Goal: Transaction & Acquisition: Purchase product/service

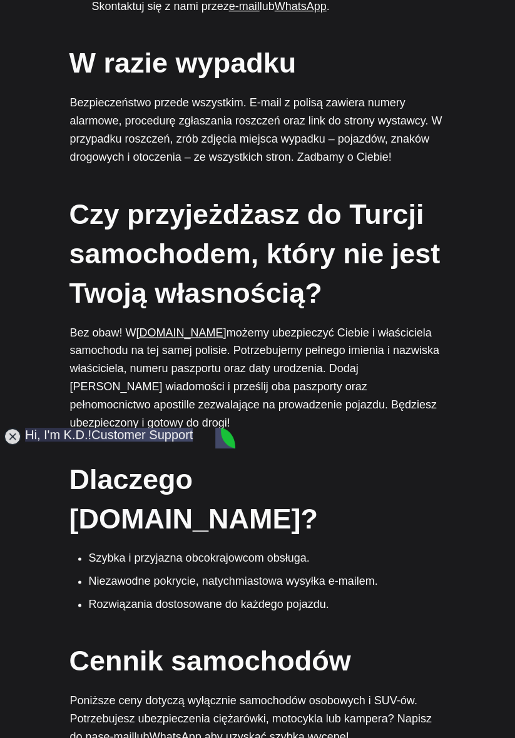
scroll to position [982, 0]
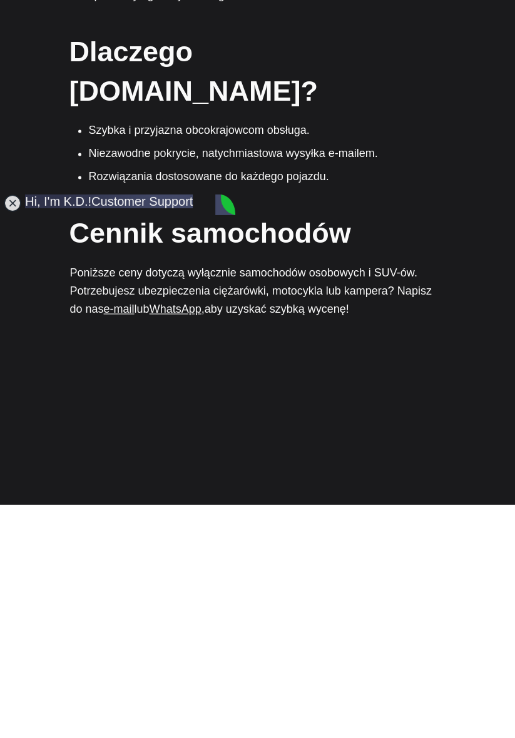
scroll to position [1187, 0]
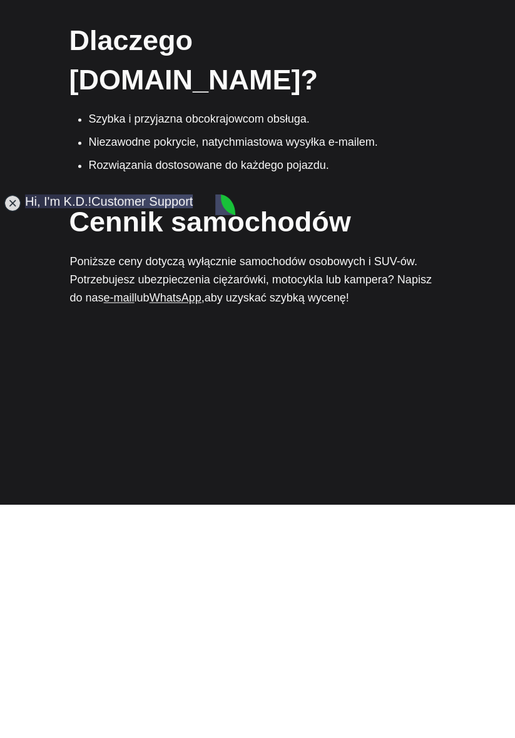
type textarea "Hi"
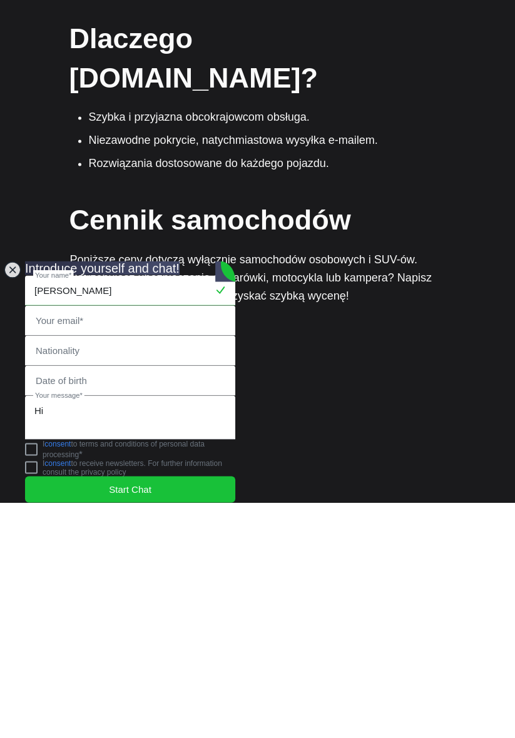
type input "[PERSON_NAME]"
click at [108, 542] on input "email" at bounding box center [130, 556] width 209 height 29
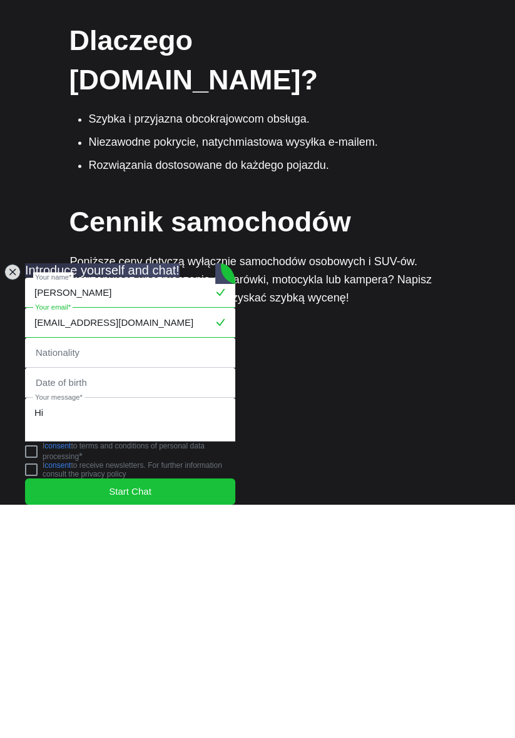
type input "[EMAIL_ADDRESS][DOMAIN_NAME]"
click at [138, 572] on input "text" at bounding box center [130, 586] width 209 height 29
type input "Polish"
click at [153, 602] on input "text" at bounding box center [130, 616] width 209 height 29
type input "07021961"
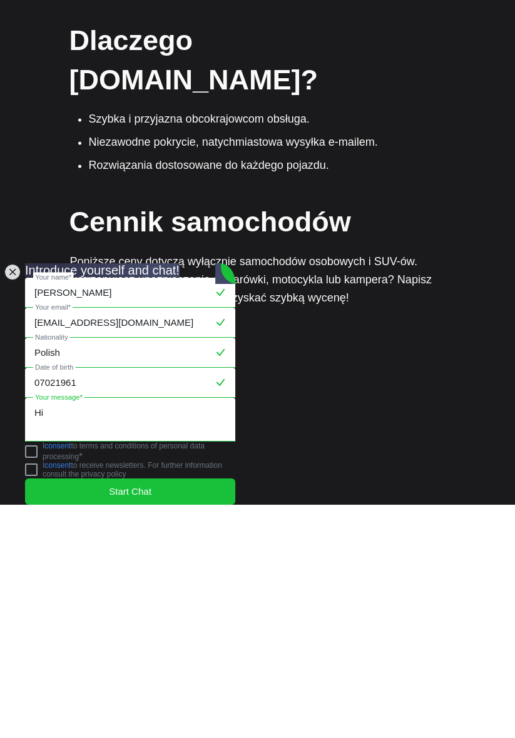
click at [129, 638] on textarea "Hi" at bounding box center [130, 653] width 209 height 43
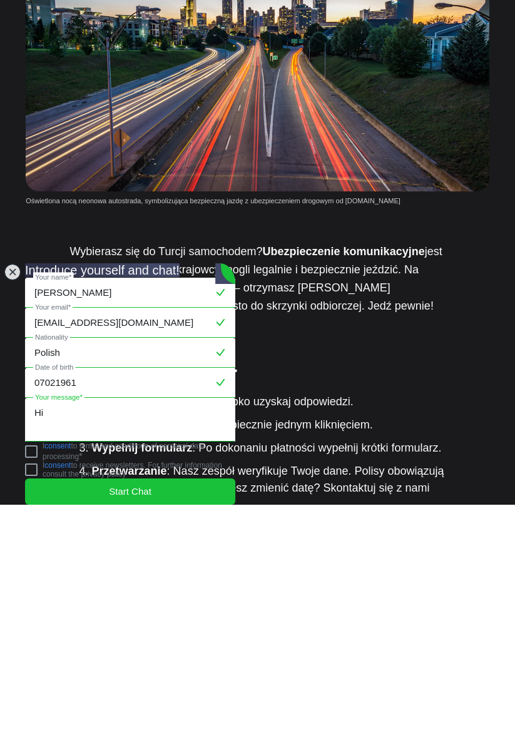
scroll to position [199, 0]
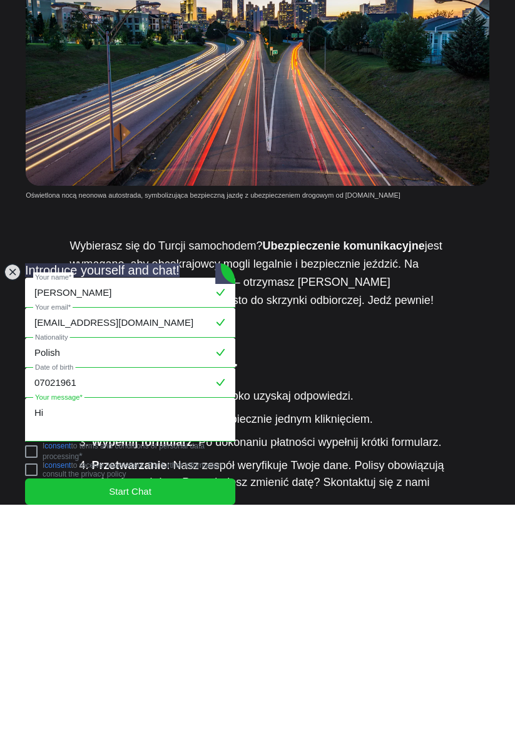
click at [86, 638] on textarea "Hi" at bounding box center [130, 653] width 209 height 43
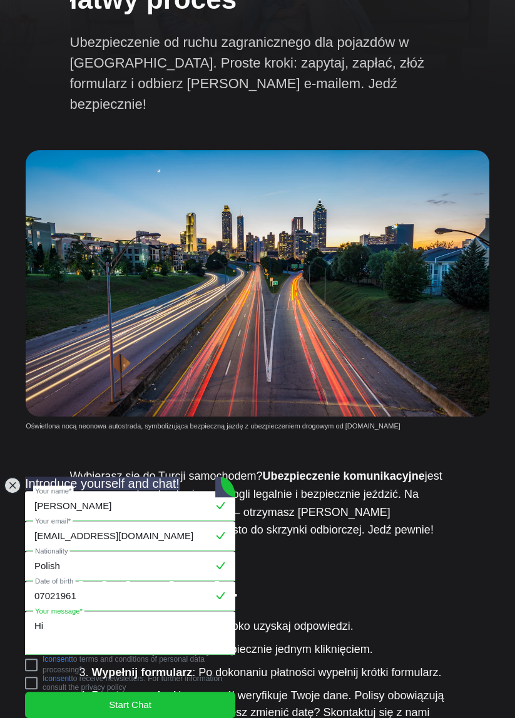
click at [117, 628] on textarea "Hi" at bounding box center [130, 633] width 209 height 43
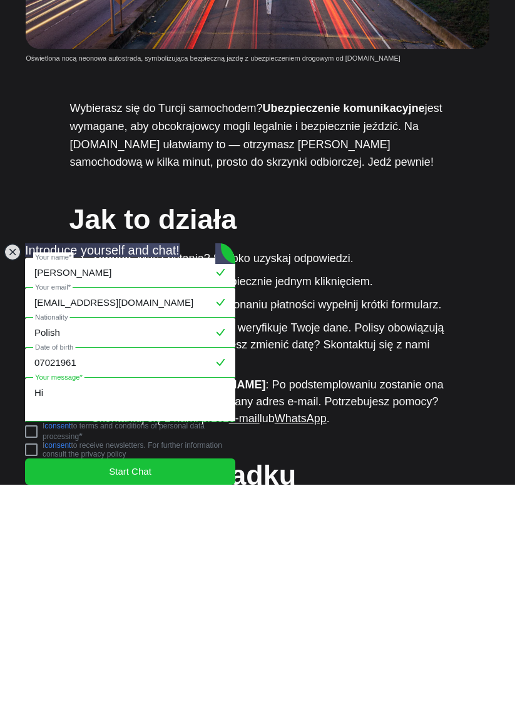
scroll to position [343, 0]
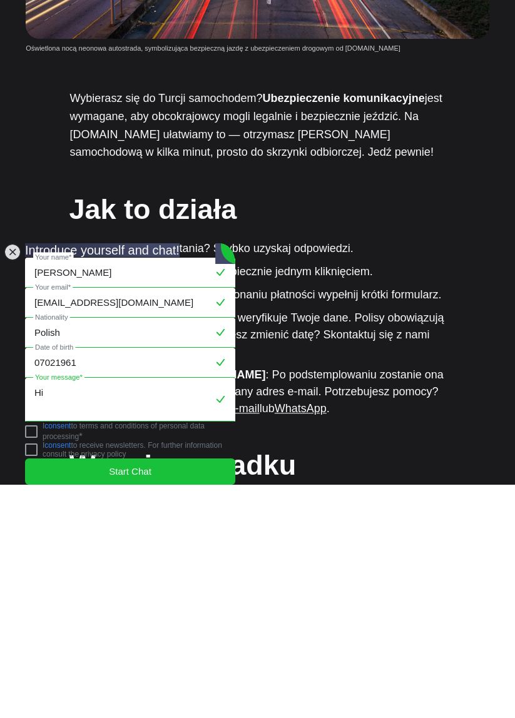
paste textarea "Dzień [PERSON_NAME], Jestem zainteresowana zakupem polisy Autocasco oraz Assist…"
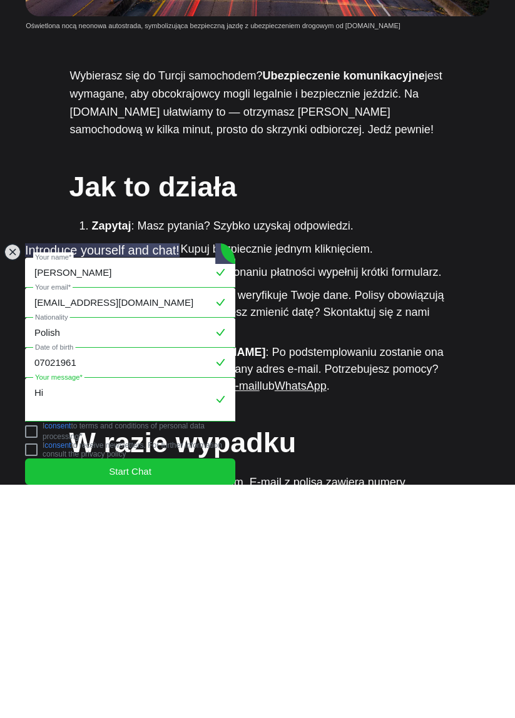
scroll to position [368, 0]
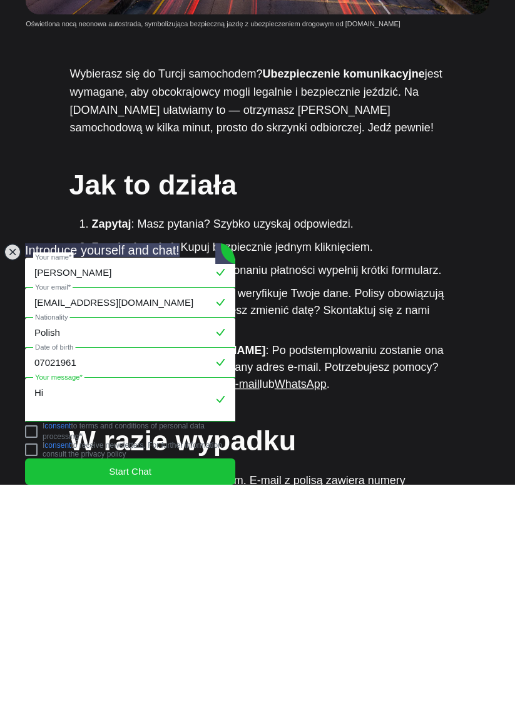
paste textarea "Dzień [PERSON_NAME], Jestem zainteresowana zakupem polisy Autocasco oraz Assist…"
type textarea "Hi Dzień [PERSON_NAME], Jestem zainteresowana zakupem polisy Autocasco oraz Ass…"
click at [48, 662] on jdiv "I consent to terms and conditions of personal data processing *" at bounding box center [130, 664] width 210 height 19
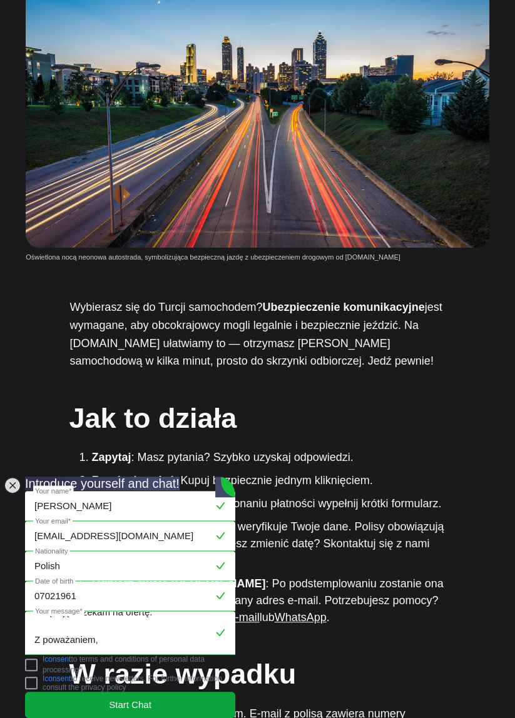
click at [144, 698] on span "Start Chat" at bounding box center [130, 705] width 43 height 14
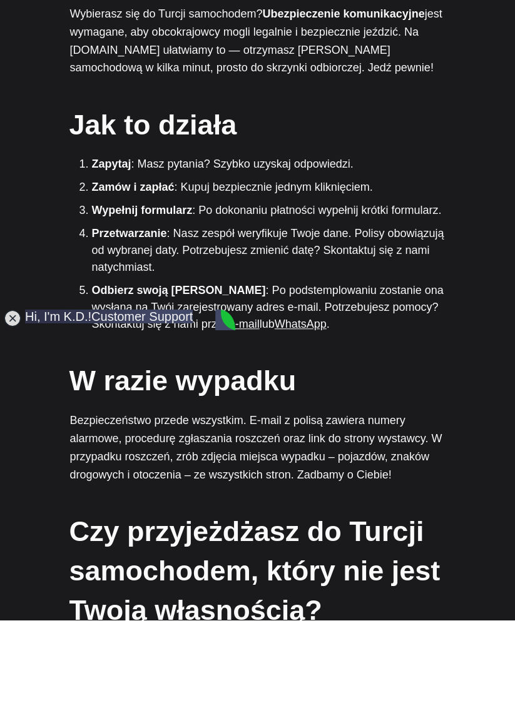
scroll to position [563, 0]
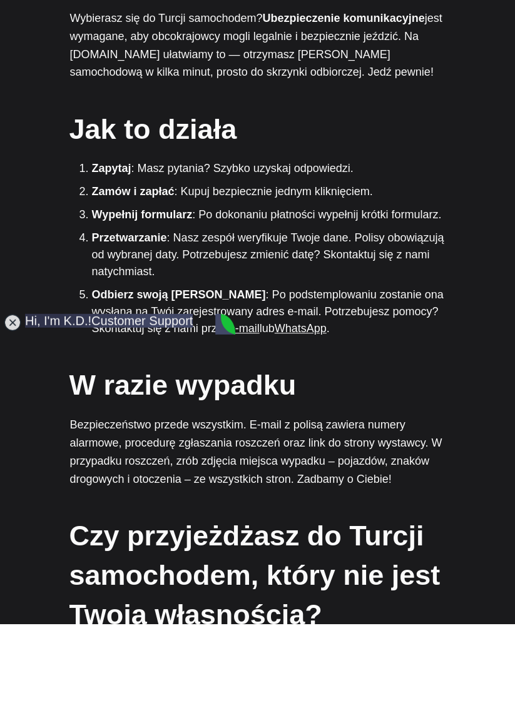
click at [197, 425] on jdiv at bounding box center [122, 430] width 195 height 44
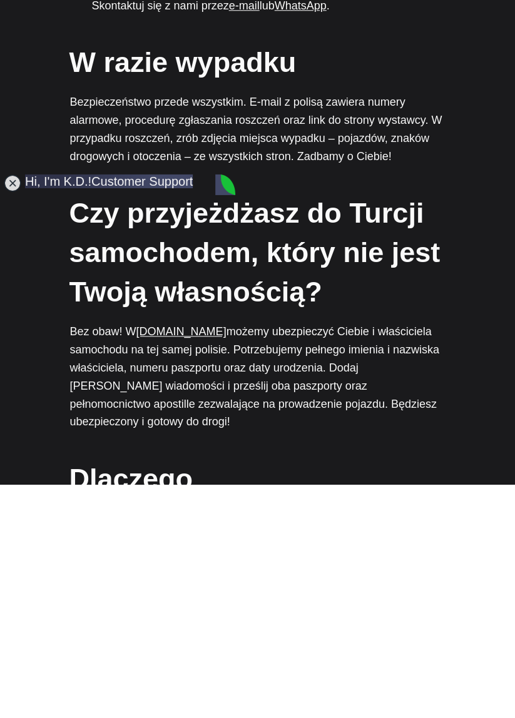
scroll to position [758, 0]
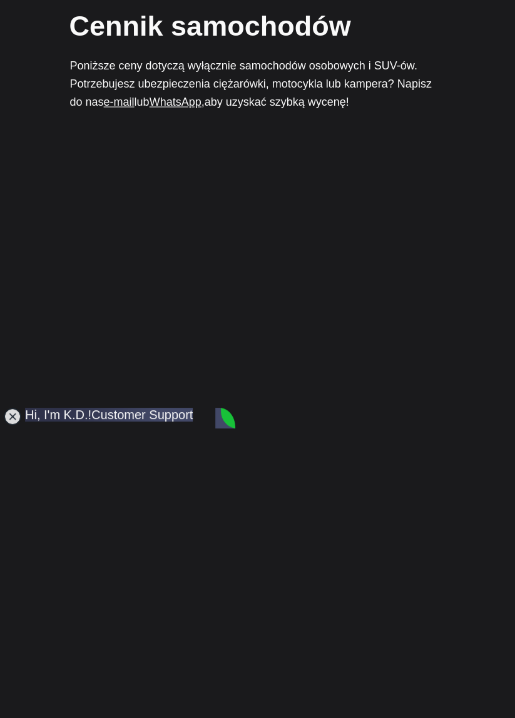
scroll to position [483, 0]
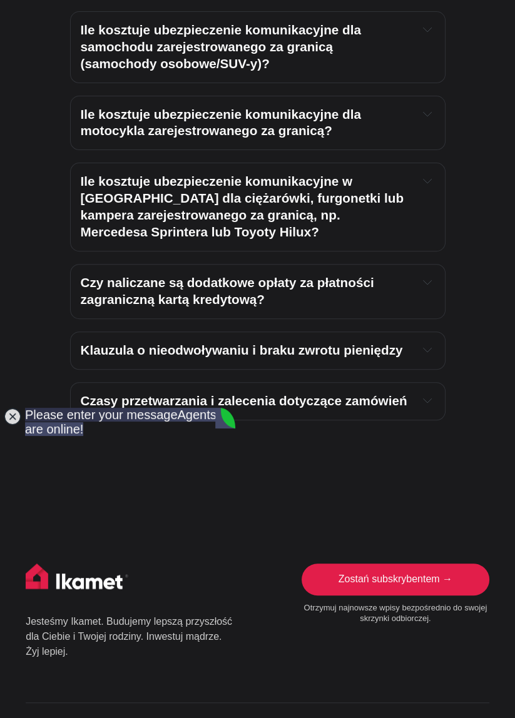
scroll to position [3877, 0]
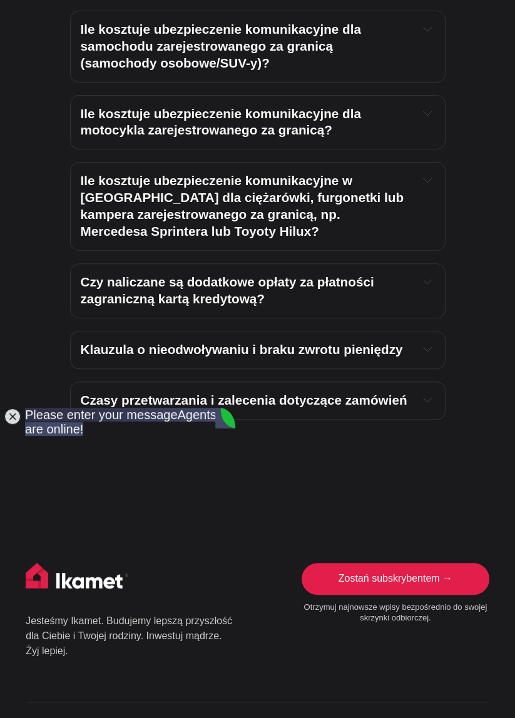
click at [432, 173] on div "Ile kosztuje ubezpieczenie komunikacyjne w Turcji dla ciężarówki, furgonetki lu…" at bounding box center [258, 207] width 354 height 68
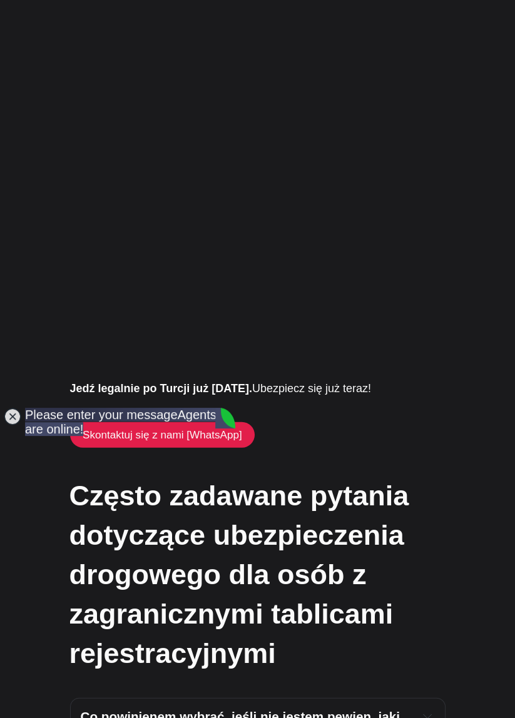
scroll to position [2249, 0]
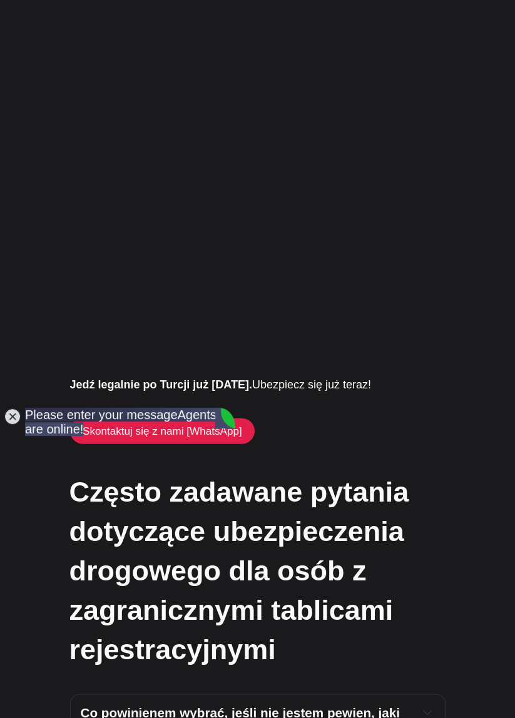
click at [200, 425] on font "Skontaktuj się z nami [WhatsApp]" at bounding box center [163, 431] width 160 height 12
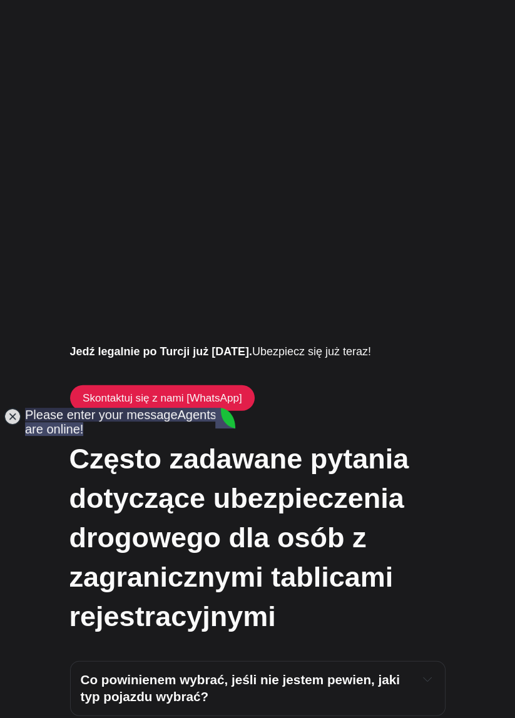
scroll to position [2309, 0]
